Goal: Transaction & Acquisition: Purchase product/service

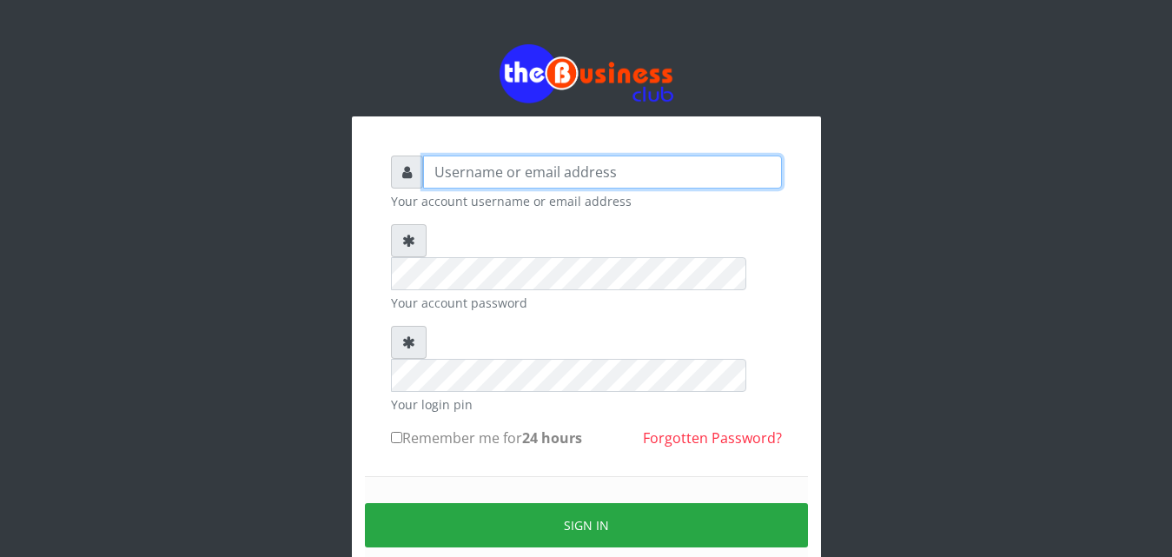
click at [643, 172] on input "text" at bounding box center [602, 171] width 359 height 33
type input "[EMAIL_ADDRESS][DOMAIN_NAME]"
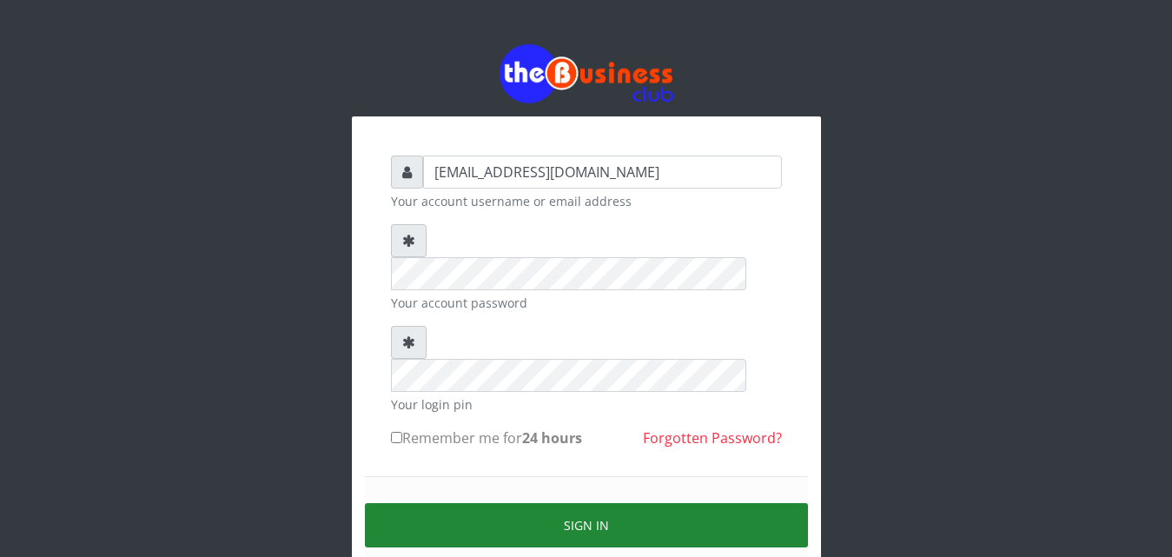
click at [587, 503] on button "Sign in" at bounding box center [586, 525] width 443 height 44
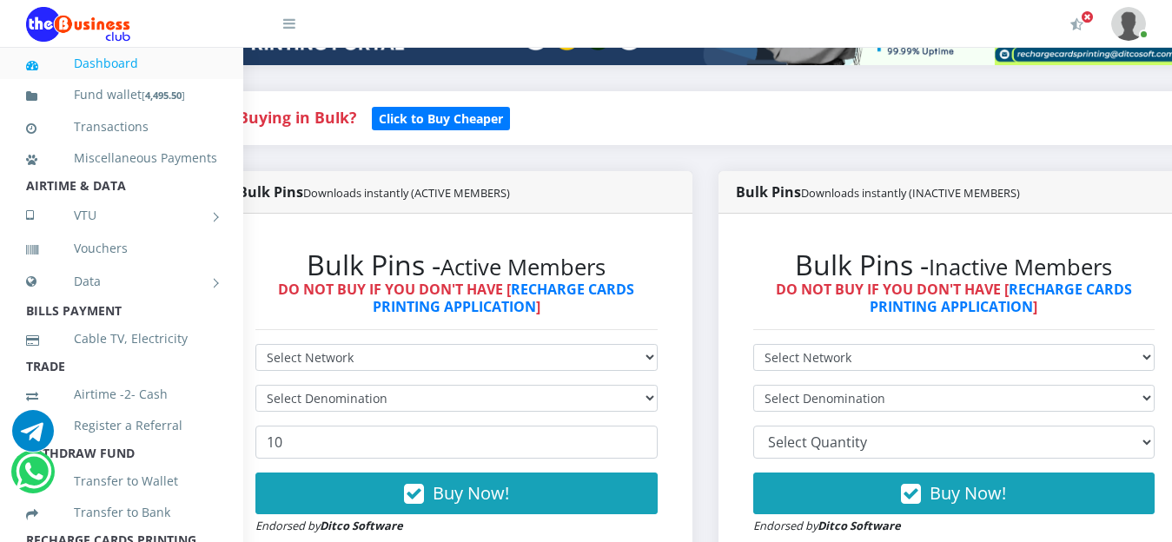
scroll to position [327, 118]
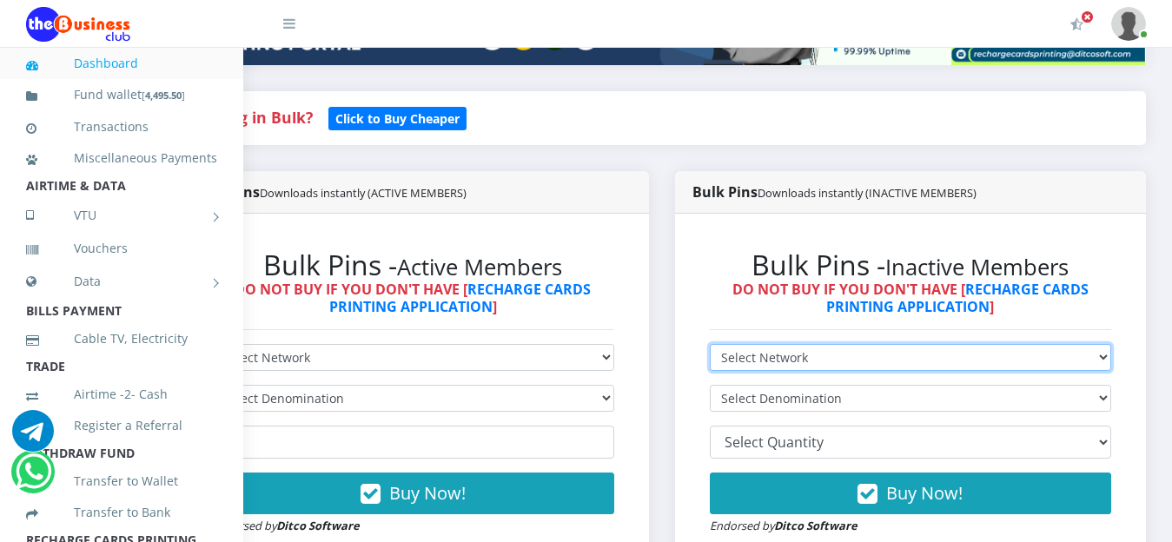
click at [1109, 358] on select "Select Network MTN Globacom 9Mobile Airtel" at bounding box center [911, 357] width 402 height 27
select select "MTN"
click at [710, 347] on select "Select Network MTN Globacom 9Mobile Airtel" at bounding box center [911, 357] width 402 height 27
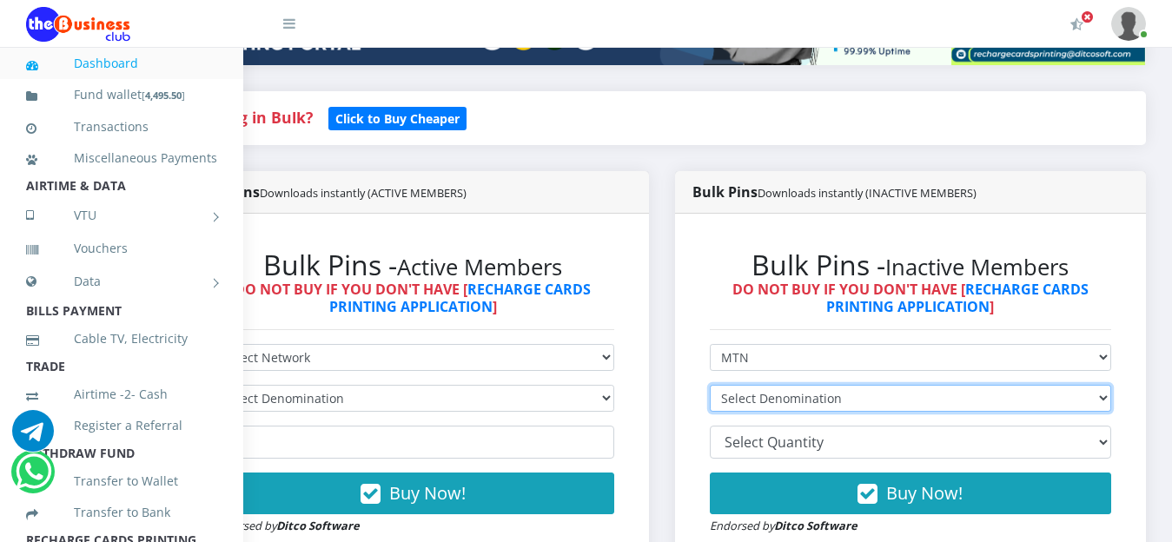
click at [855, 398] on select "Select Denomination MTN NGN100 - ₦97.30 MTN NGN200 - ₦194.60 MTN NGN400 - ₦389.…" at bounding box center [911, 398] width 402 height 27
select select "97.3-100"
click at [710, 387] on select "Select Denomination MTN NGN100 - ₦97.30 MTN NGN200 - ₦194.60 MTN NGN400 - ₦389.…" at bounding box center [911, 398] width 402 height 27
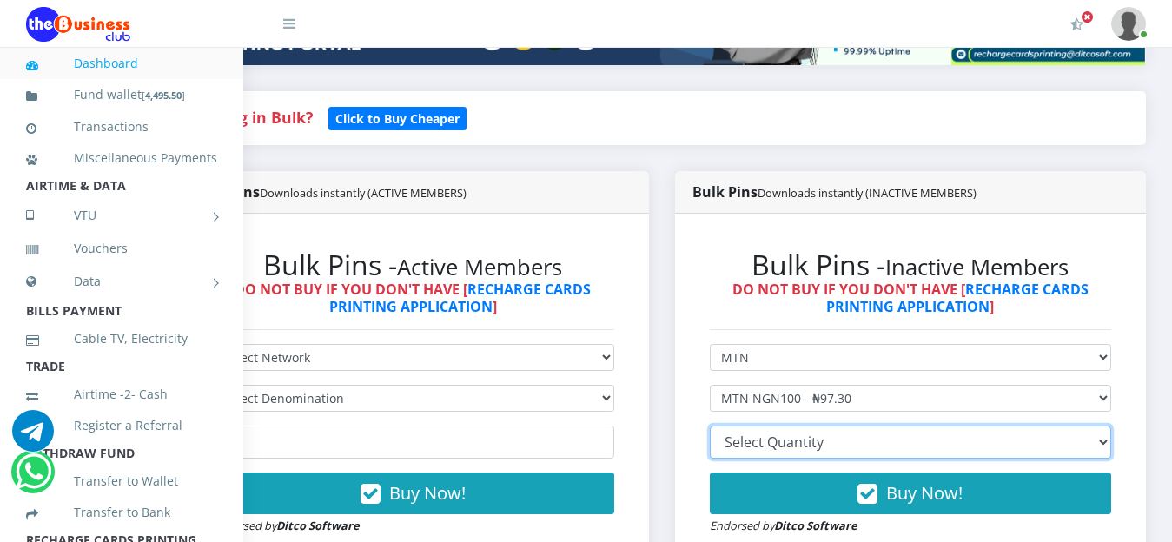
click at [857, 440] on select "10 20 30 40 44 (Online Printing, Portrait) 60 (Online Printing, Landscape) 70 (…" at bounding box center [911, 442] width 402 height 33
select select "20"
click at [710, 428] on select "10 20 30 40 44 (Online Printing, Portrait) 60 (Online Printing, Landscape) 70 (…" at bounding box center [911, 442] width 402 height 33
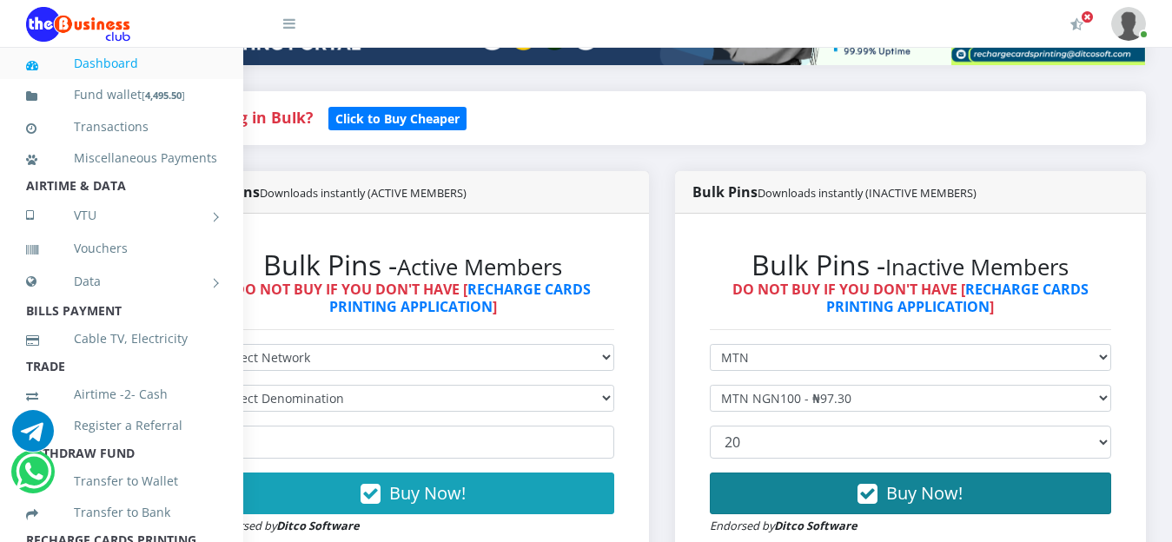
click at [915, 502] on span "Buy Now!" at bounding box center [924, 492] width 76 height 23
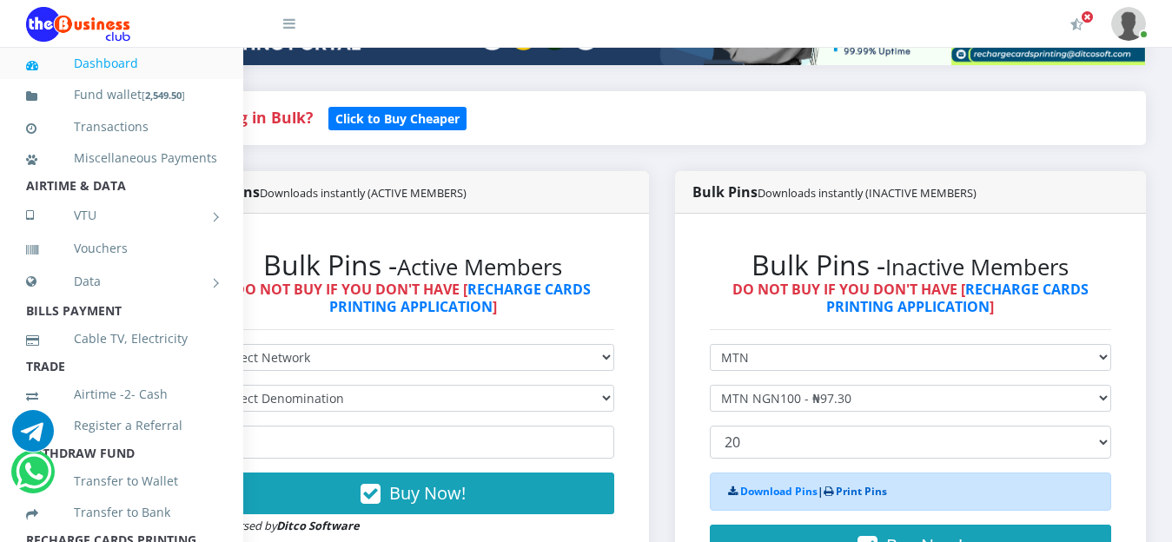
click at [848, 494] on link "Print Pins" at bounding box center [861, 491] width 51 height 15
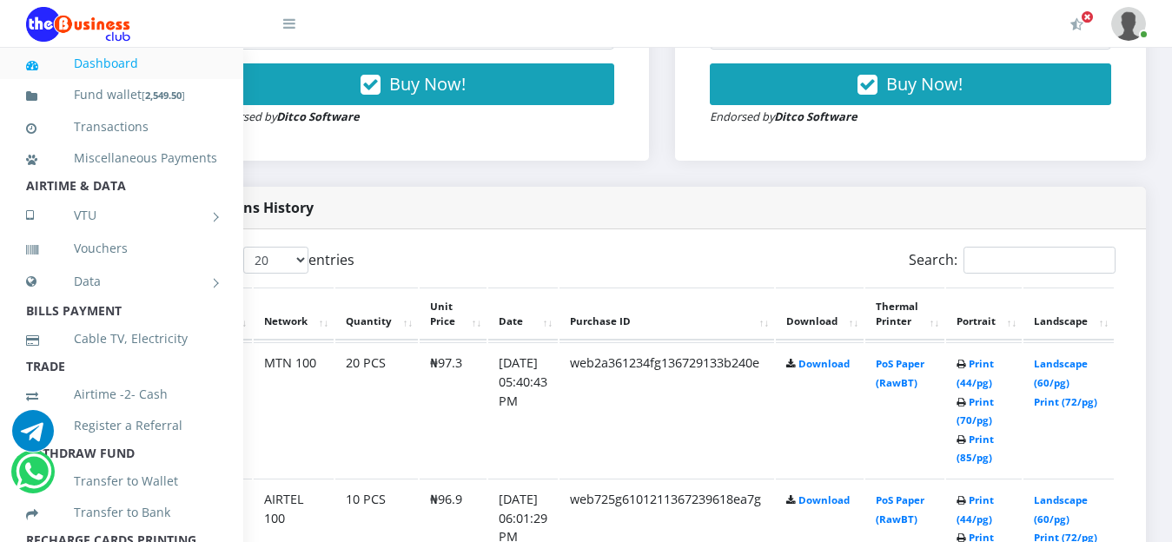
scroll to position [751, 118]
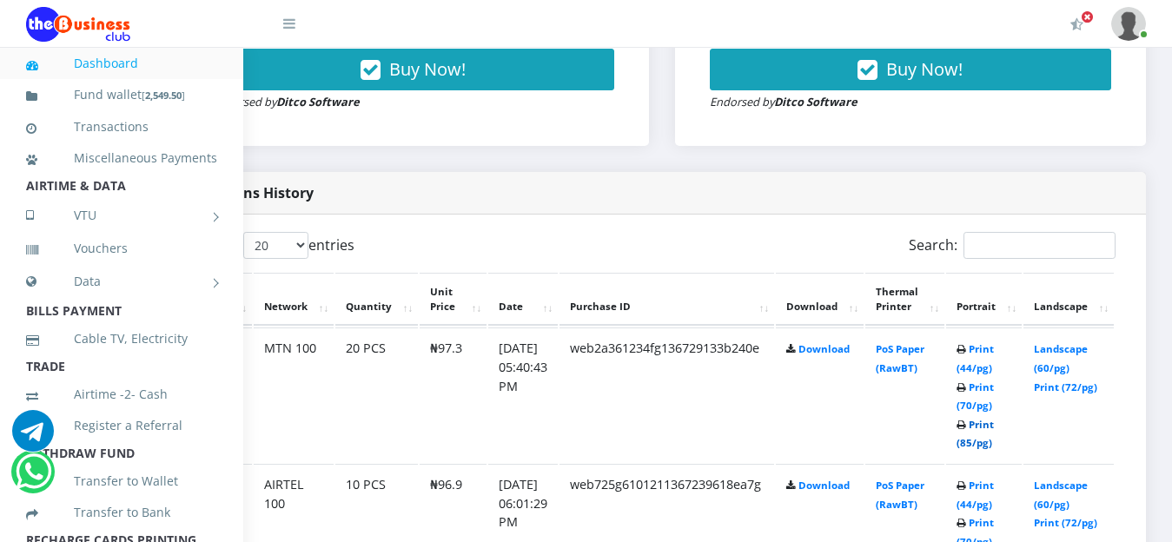
click at [984, 426] on link "Print (85/pg)" at bounding box center [974, 434] width 37 height 32
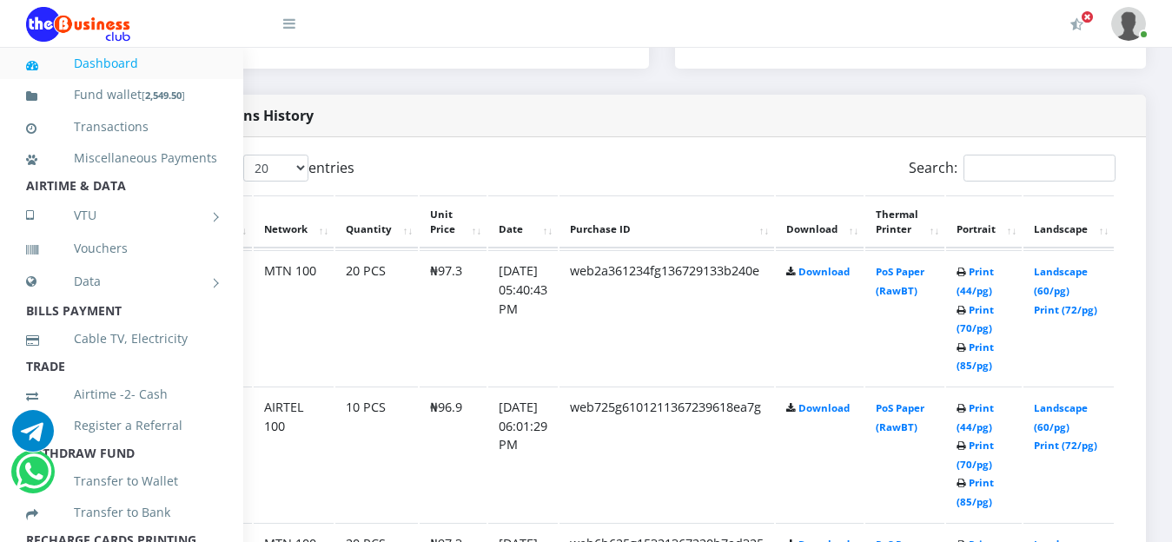
scroll to position [832, 118]
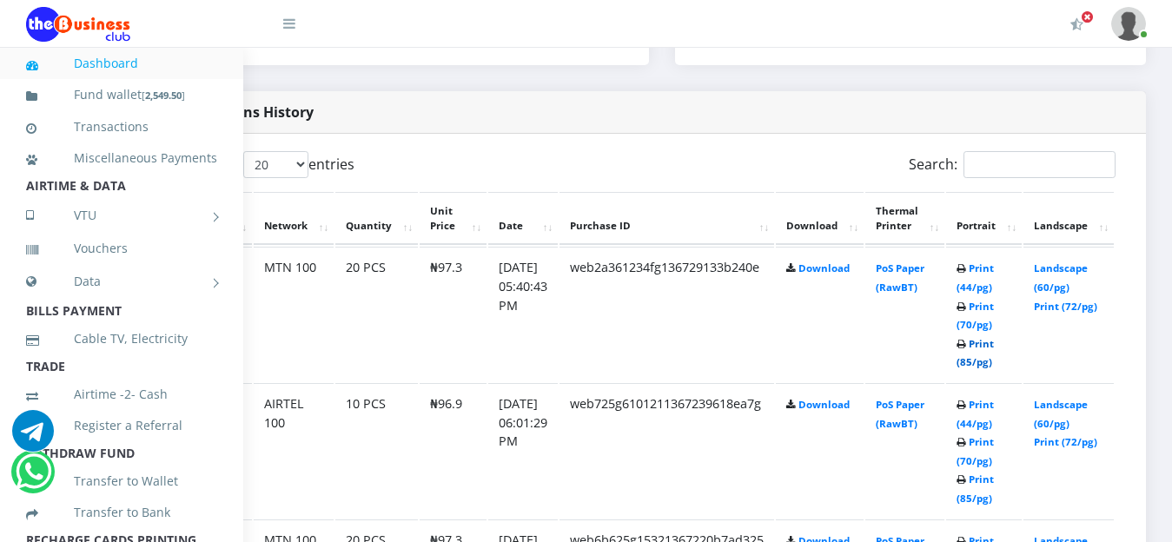
click at [977, 344] on link "Print (85/pg)" at bounding box center [974, 353] width 37 height 32
click at [975, 351] on link "Print (85/pg)" at bounding box center [974, 353] width 37 height 32
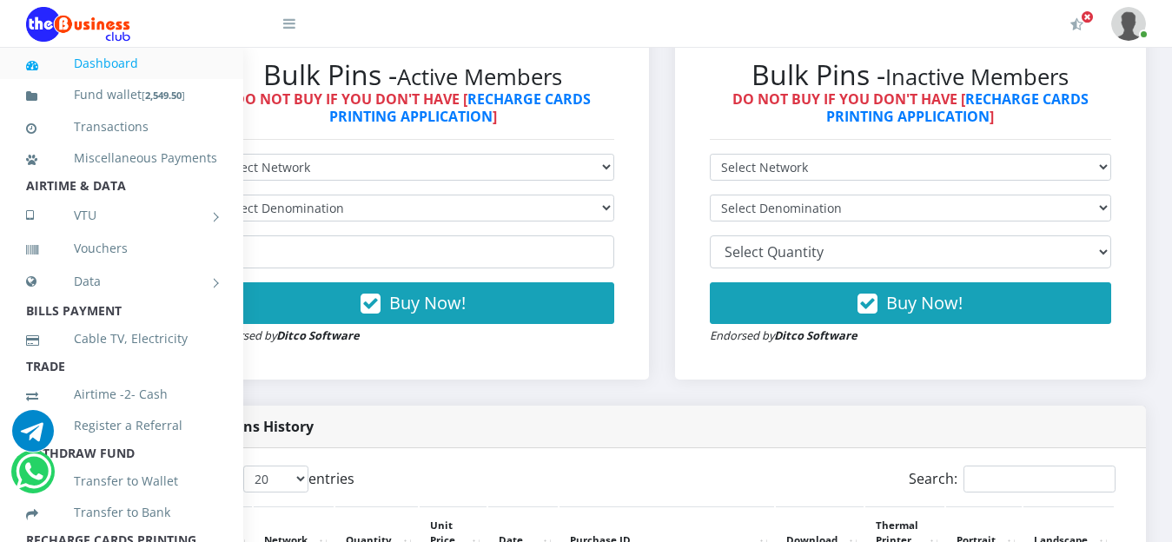
scroll to position [512, 118]
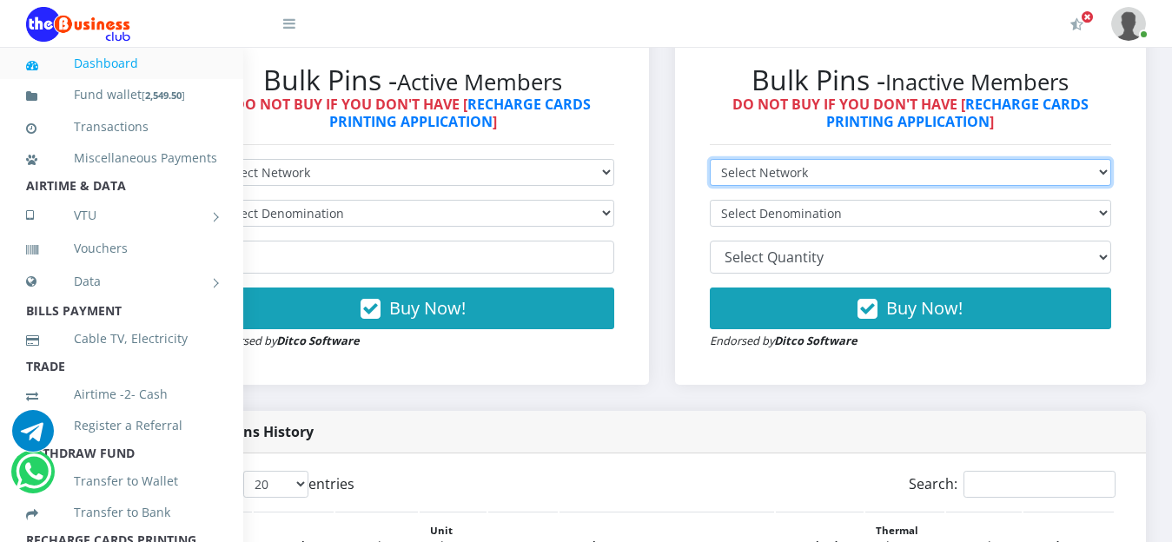
click at [1097, 172] on select "Select Network MTN Globacom 9Mobile Airtel" at bounding box center [911, 172] width 402 height 27
click at [710, 162] on select "Select Network MTN Globacom 9Mobile Airtel" at bounding box center [911, 172] width 402 height 27
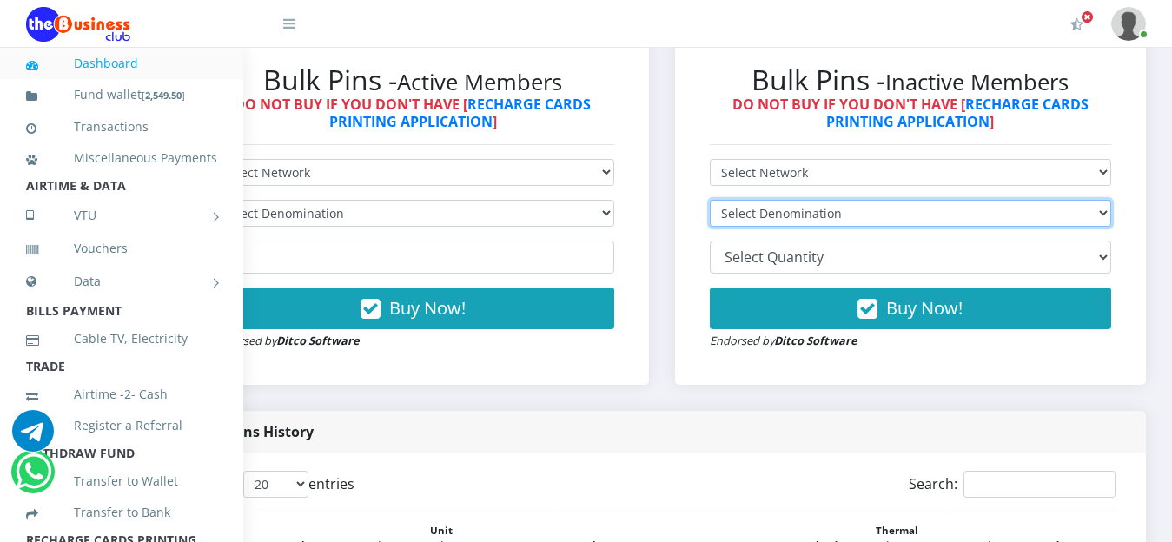
click at [1094, 212] on select "Select Denomination" at bounding box center [911, 213] width 402 height 27
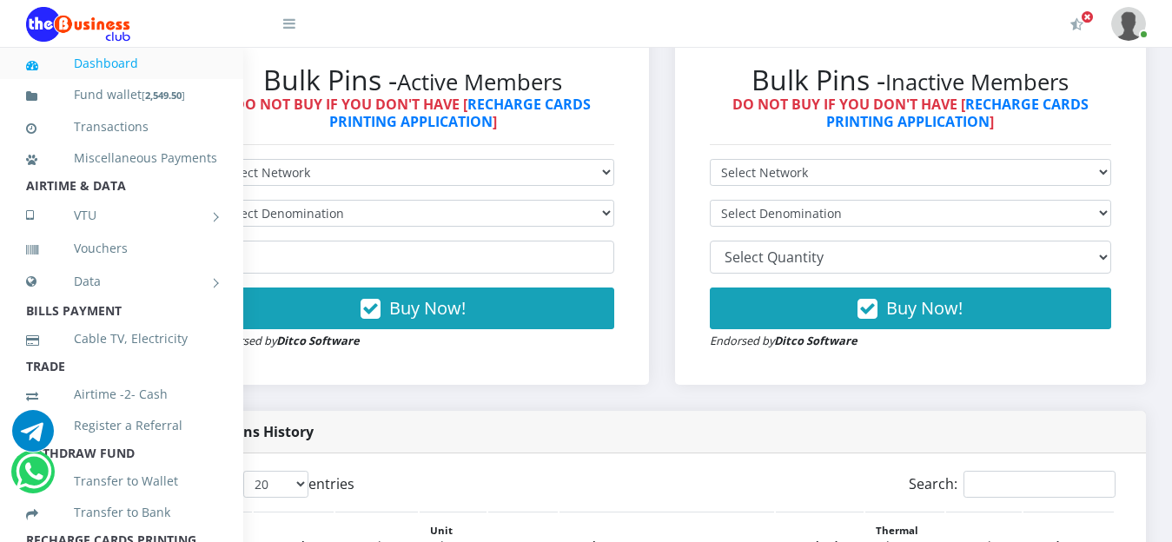
click at [128, 67] on link "Dashboard" at bounding box center [121, 63] width 191 height 40
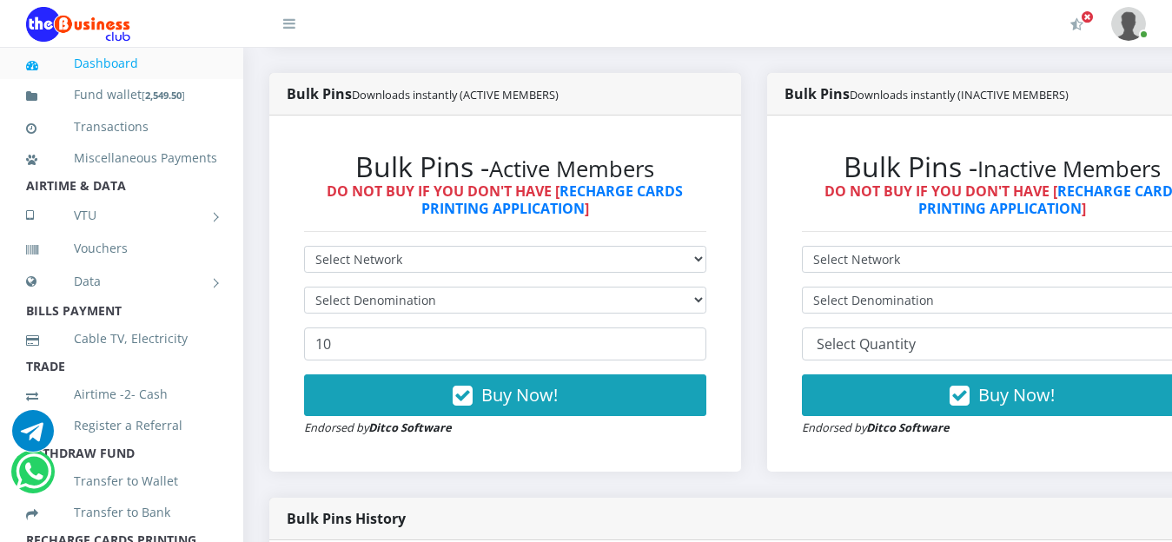
scroll to position [426, 0]
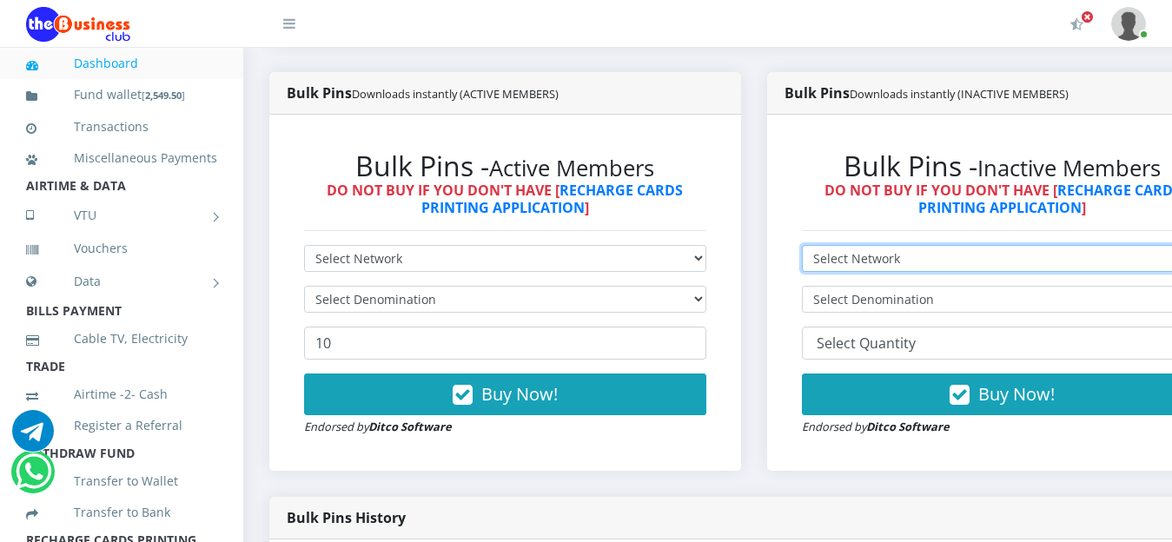
click at [1094, 255] on select "Select Network MTN Globacom 9Mobile Airtel" at bounding box center [1003, 258] width 402 height 27
select select "MTN"
click at [814, 248] on select "Select Network MTN Globacom 9Mobile Airtel" at bounding box center [1003, 258] width 402 height 27
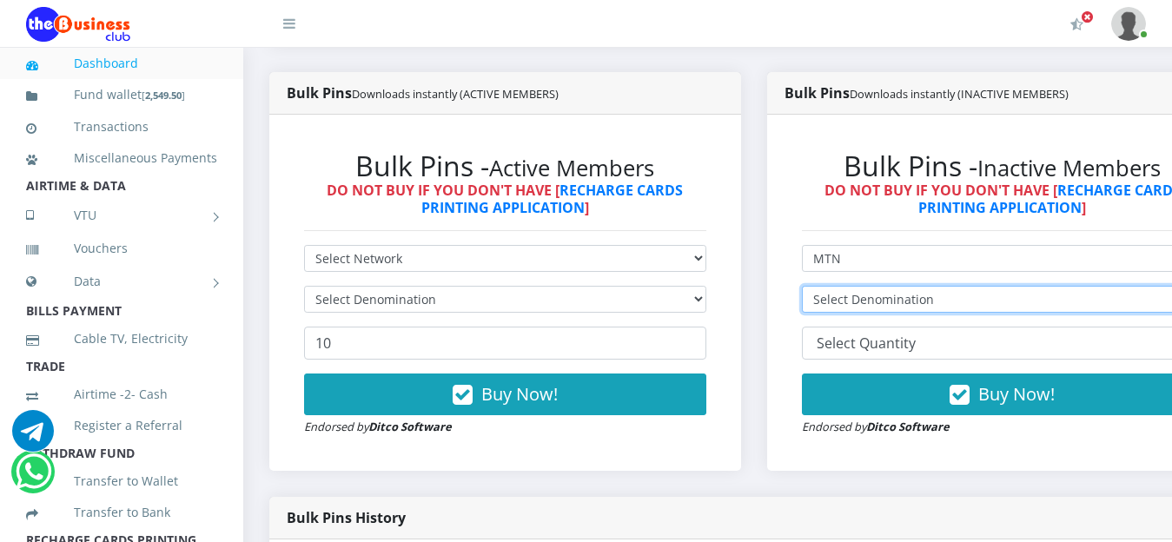
click at [990, 303] on select "Select Denomination MTN NGN100 - ₦97.30 MTN NGN200 - ₦194.60 MTN NGN400 - ₦389.…" at bounding box center [1003, 299] width 402 height 27
select select "194.6-200"
click at [814, 288] on select "Select Denomination MTN NGN100 - ₦97.30 MTN NGN200 - ₦194.60 MTN NGN400 - ₦389.…" at bounding box center [1003, 299] width 402 height 27
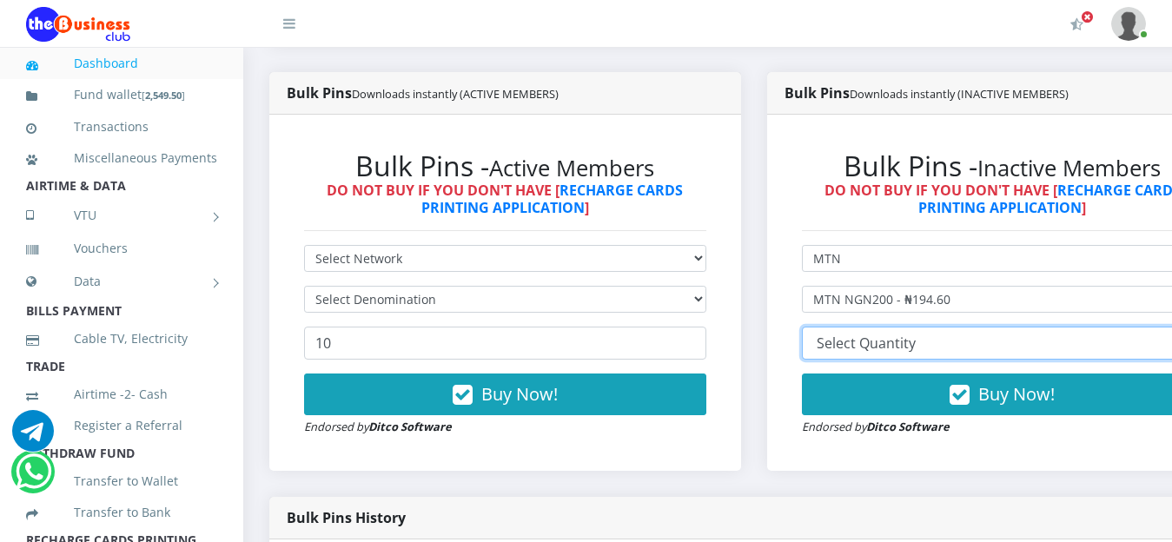
click at [969, 348] on select "10 20 30 40 44 (Online Printing, Portrait) 60 (Online Printing, Landscape) 70 (…" at bounding box center [1003, 343] width 402 height 33
select select "10"
click at [814, 329] on select "10 20 30 40 44 (Online Printing, Portrait) 60 (Online Printing, Landscape) 70 (…" at bounding box center [1003, 343] width 402 height 33
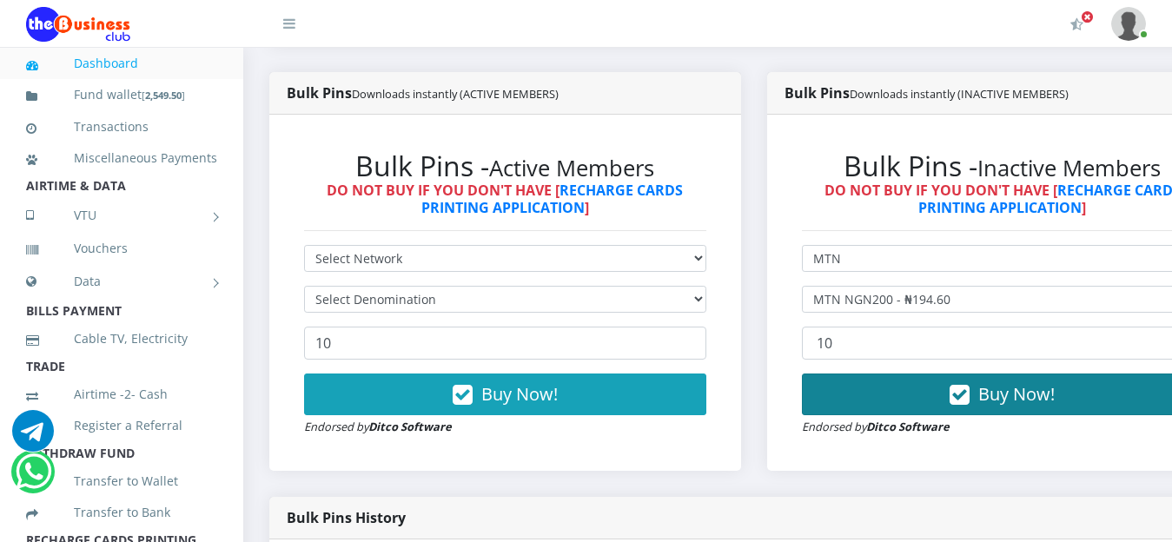
click at [1041, 398] on span "Buy Now!" at bounding box center [1016, 393] width 76 height 23
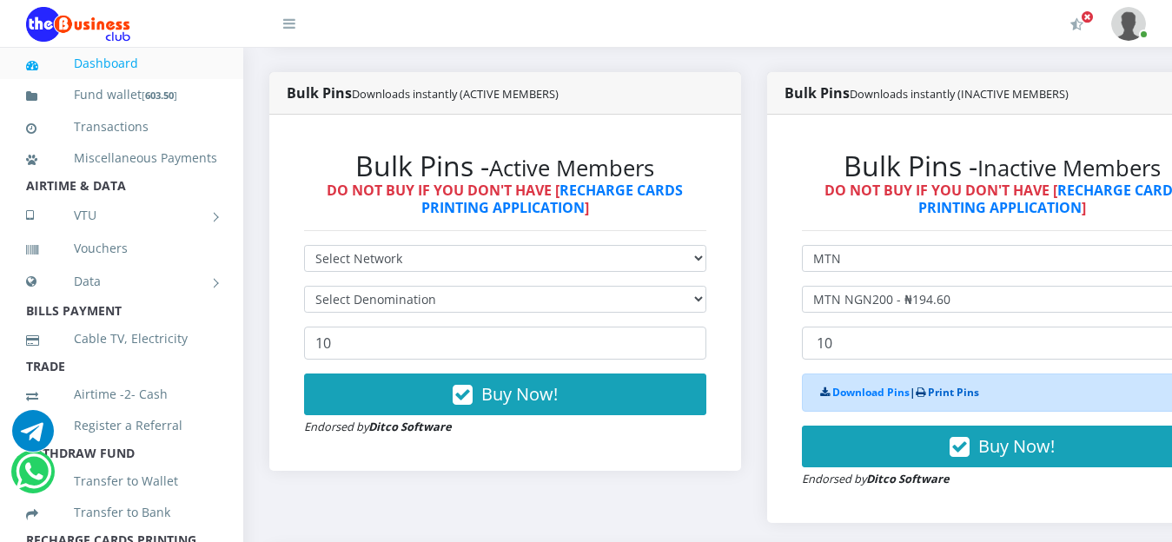
click at [974, 396] on link "Print Pins" at bounding box center [953, 392] width 51 height 15
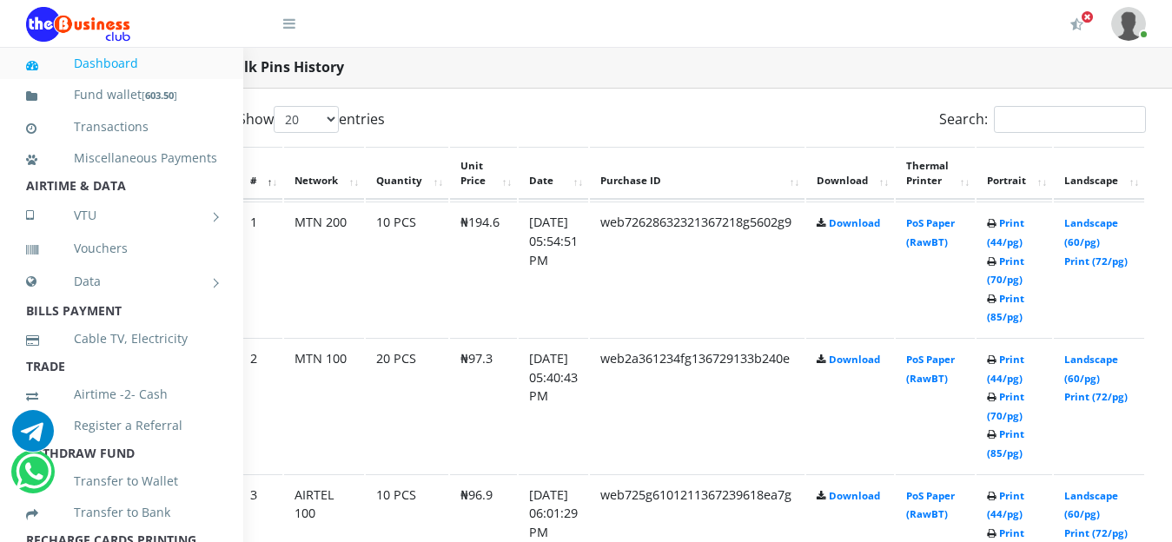
scroll to position [877, 118]
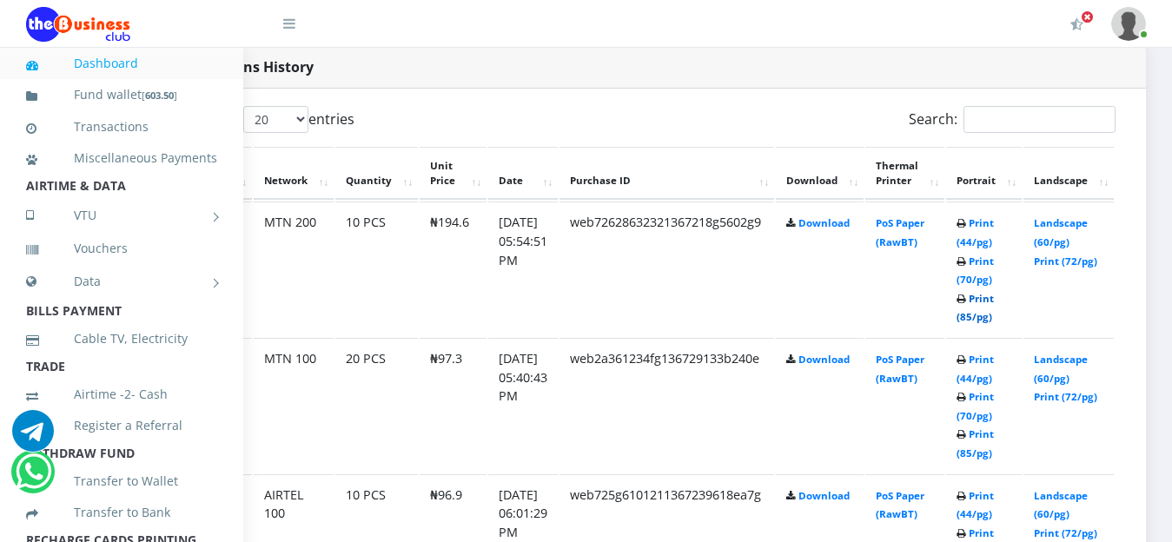
click at [981, 300] on link "Print (85/pg)" at bounding box center [974, 308] width 37 height 32
